Goal: Information Seeking & Learning: Learn about a topic

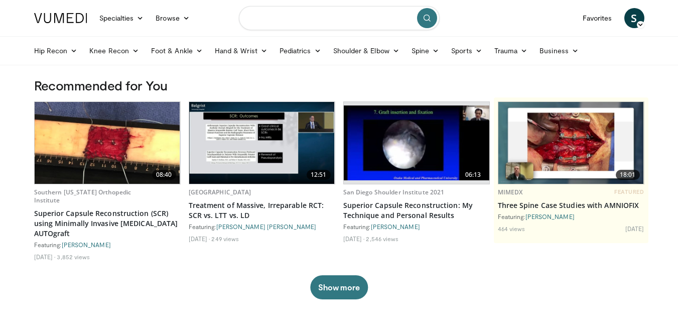
click at [271, 20] on input "Search topics, interventions" at bounding box center [339, 18] width 201 height 24
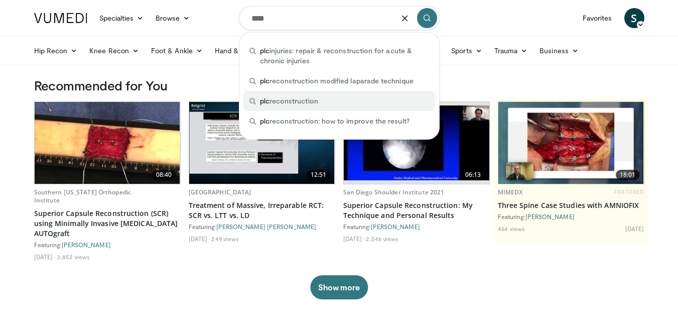
click at [306, 99] on span "plc reconstruction" at bounding box center [289, 101] width 58 height 10
type input "**********"
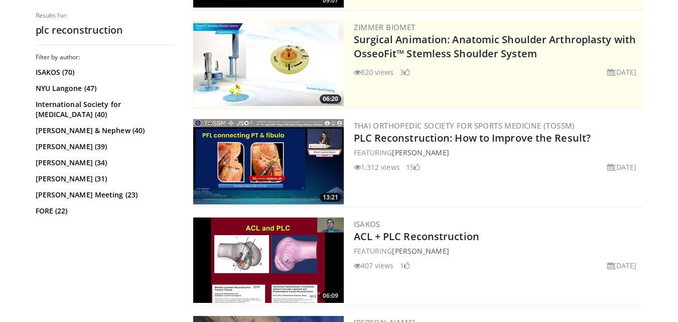
scroll to position [206, 0]
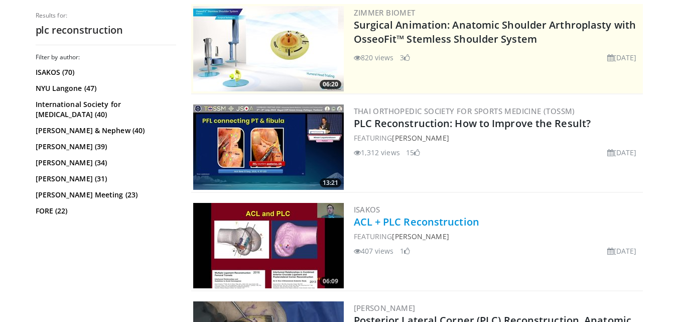
click at [365, 221] on link "ACL + PLC Reconstruction" at bounding box center [416, 222] width 125 height 14
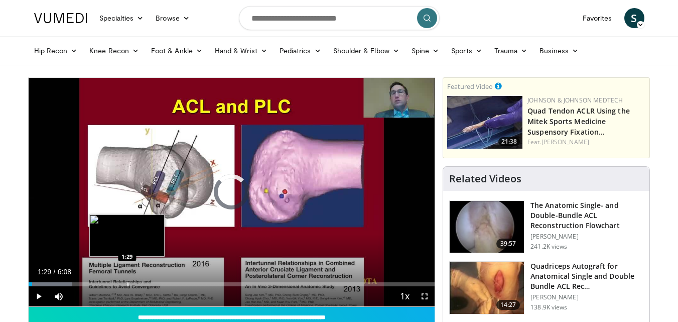
click at [127, 281] on div "Loaded : 10.75% 1:29 1:29" at bounding box center [232, 281] width 406 height 10
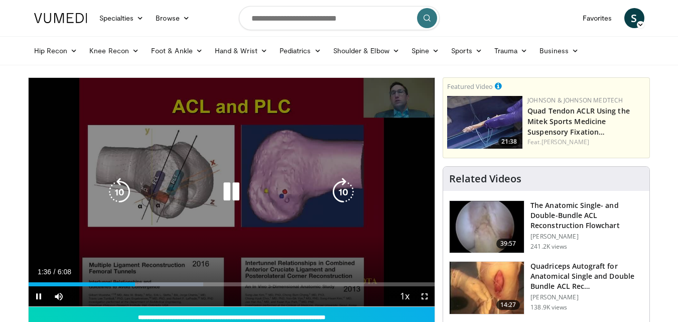
click at [247, 225] on div "10 seconds Tap to unmute" at bounding box center [232, 192] width 406 height 228
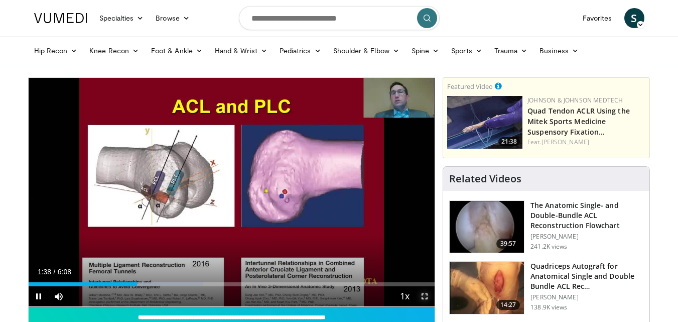
click at [427, 295] on span "Video Player" at bounding box center [424, 296] width 20 height 20
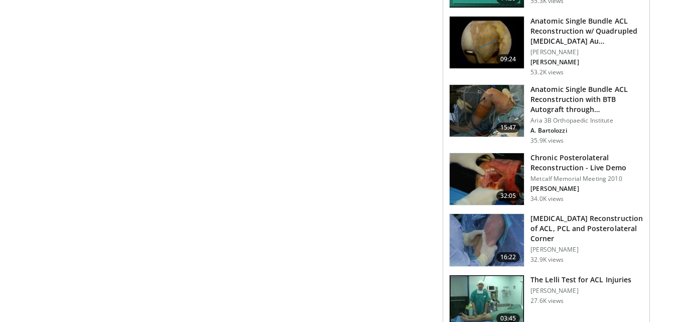
scroll to position [617, 0]
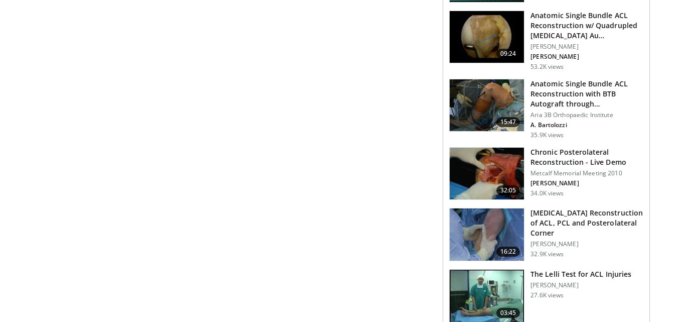
click at [546, 157] on h3 "Chronic Posterolateral Reconstruction - Live Demo" at bounding box center [586, 157] width 113 height 20
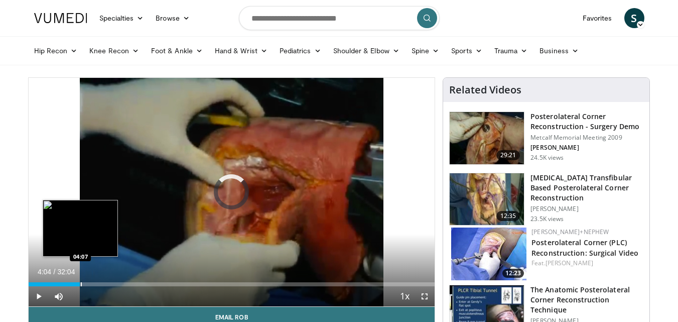
click at [81, 282] on div "Progress Bar" at bounding box center [81, 284] width 1 height 4
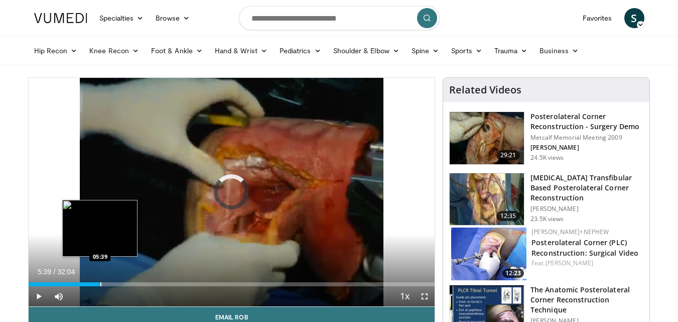
click at [100, 280] on div "Loaded : 16.08% 04:09 05:39" at bounding box center [232, 281] width 406 height 10
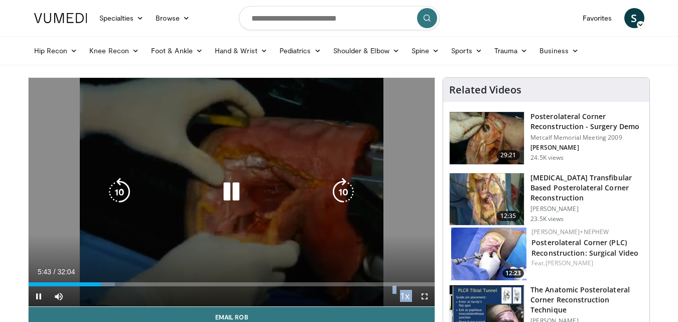
drag, startPoint x: 138, startPoint y: 265, endPoint x: 144, endPoint y: 281, distance: 16.8
click at [144, 281] on video-js "**********" at bounding box center [232, 192] width 406 height 229
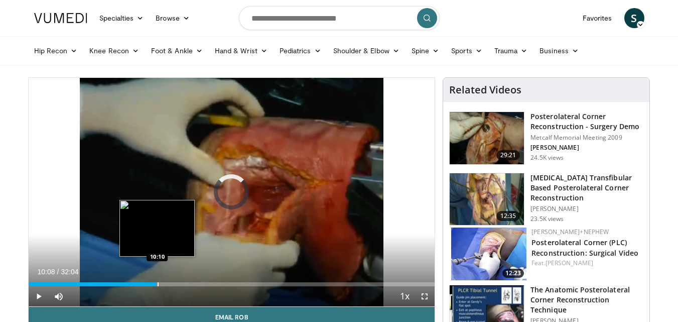
click at [158, 285] on div "Progress Bar" at bounding box center [158, 284] width 1 height 4
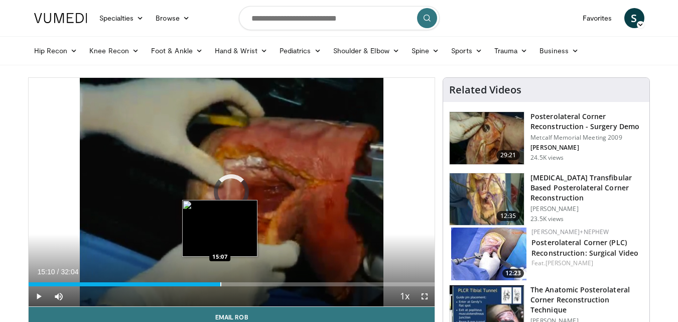
click at [220, 282] on div "Progress Bar" at bounding box center [220, 284] width 1 height 4
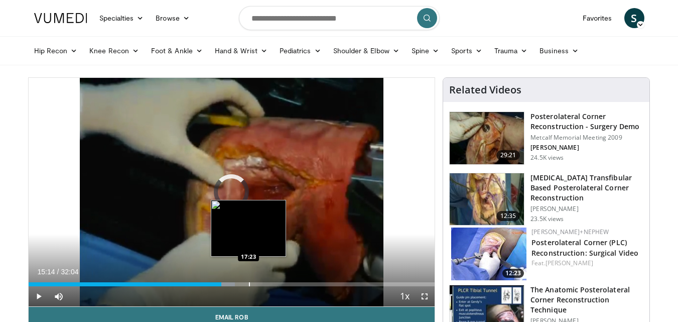
click at [248, 281] on div "Loaded : 50.83% 15:14 17:23" at bounding box center [232, 281] width 406 height 10
